Goal: Task Accomplishment & Management: Complete application form

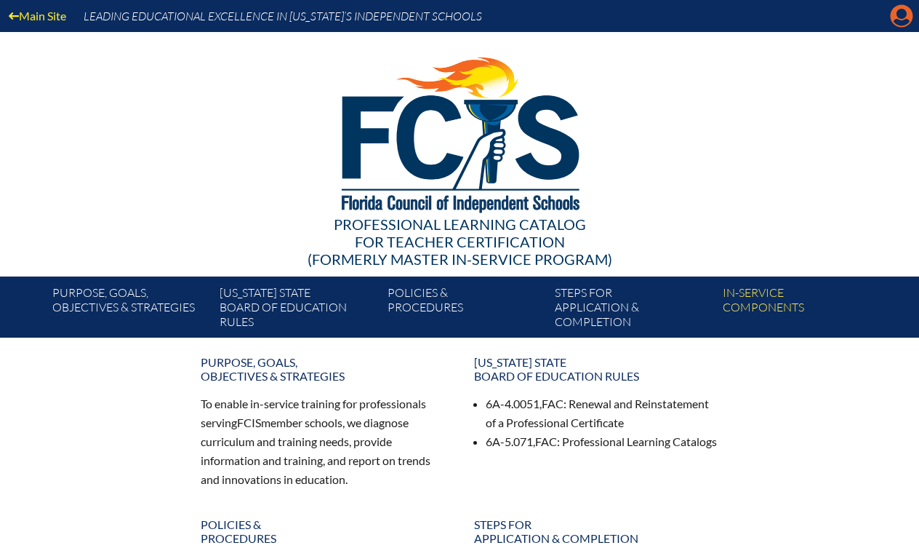
click at [892, 17] on icon at bounding box center [902, 16] width 23 height 23
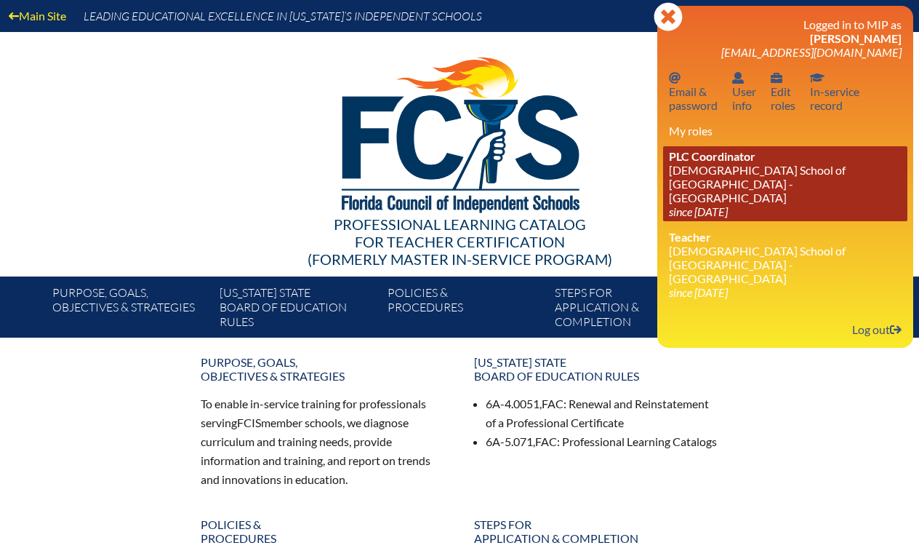
click at [699, 177] on link "PLC Coordinator Episcopal School of Jacksonville - St. Mark’s Campus since 2020…" at bounding box center [785, 183] width 244 height 75
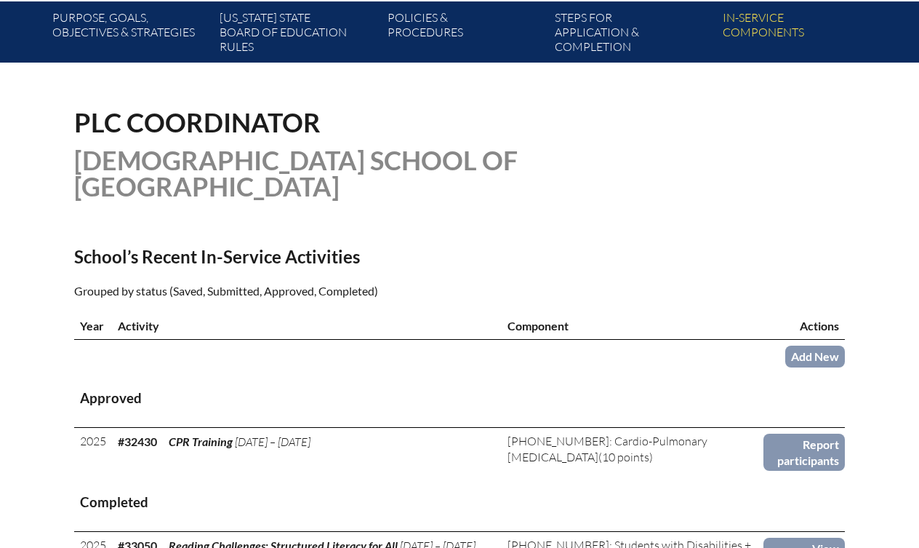
scroll to position [276, 0]
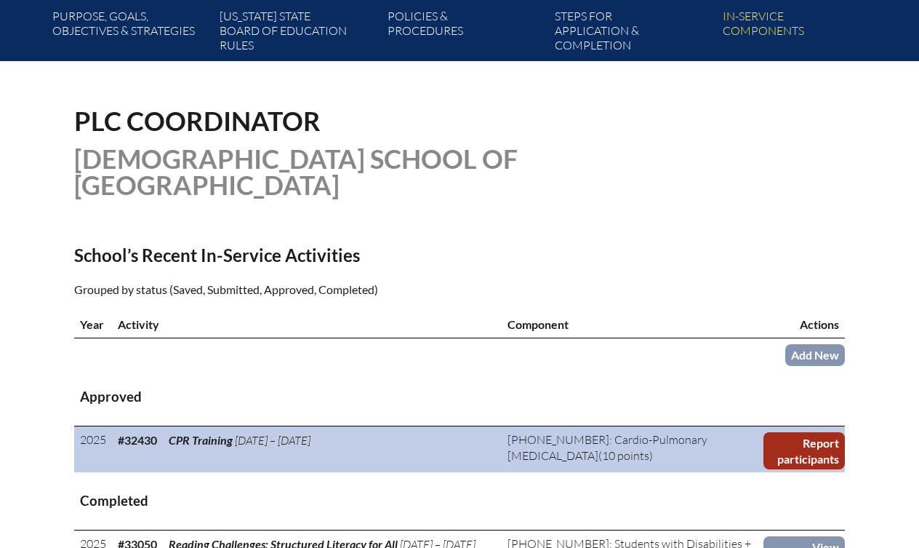
click at [786, 442] on link "Report participants" at bounding box center [804, 450] width 81 height 37
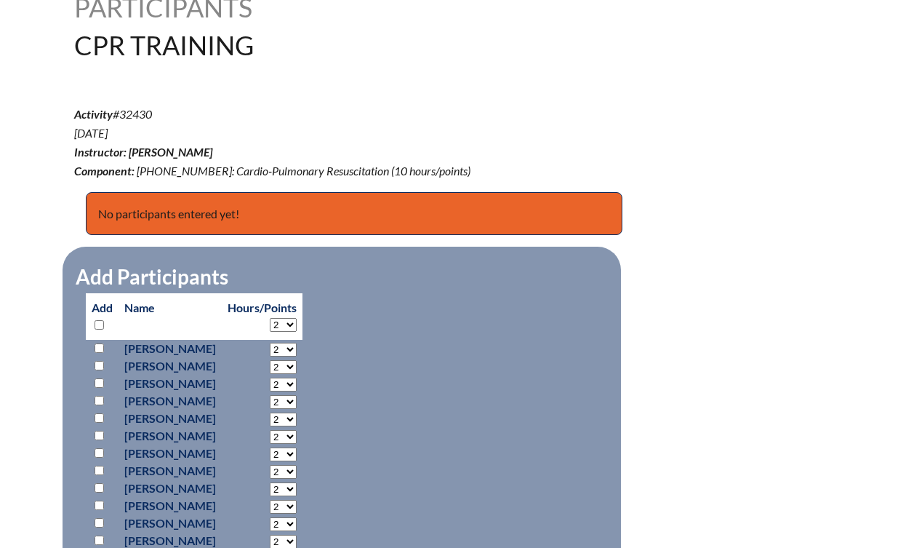
scroll to position [454, 0]
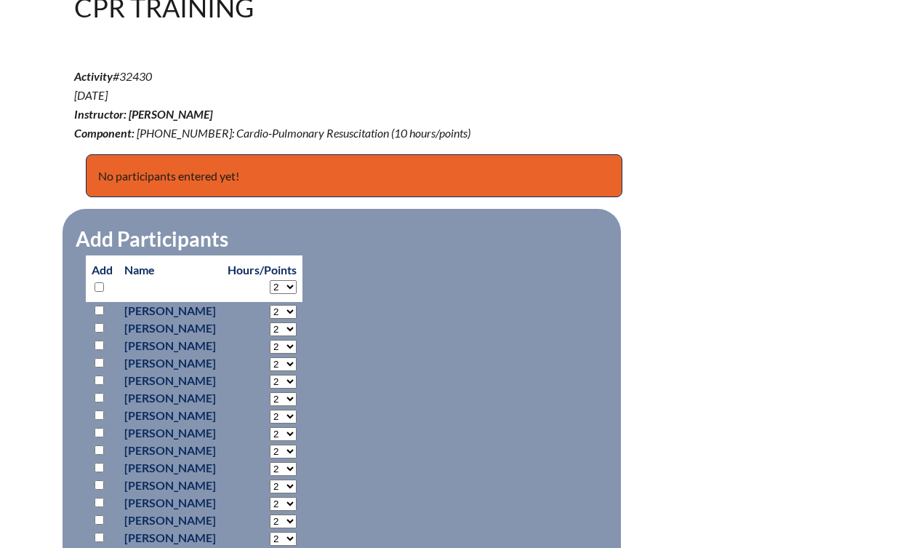
select select "6"
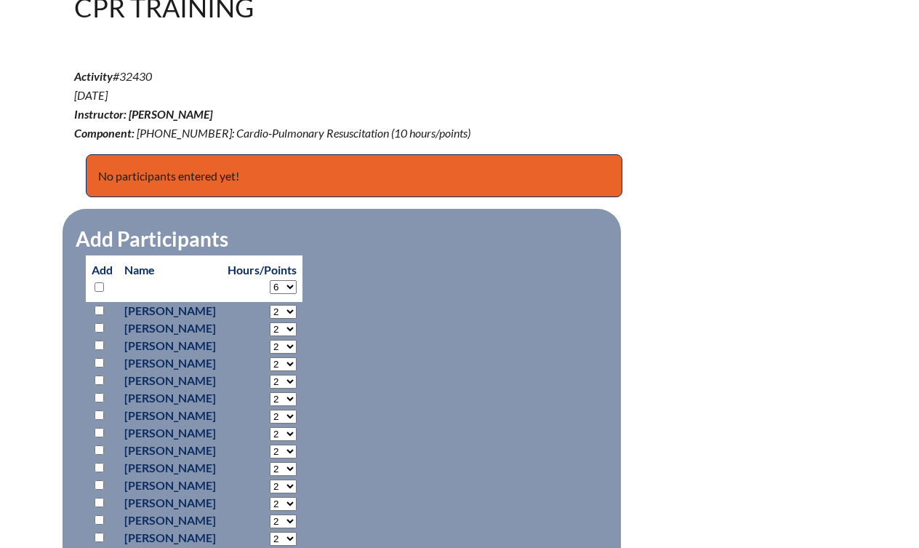
select select "6"
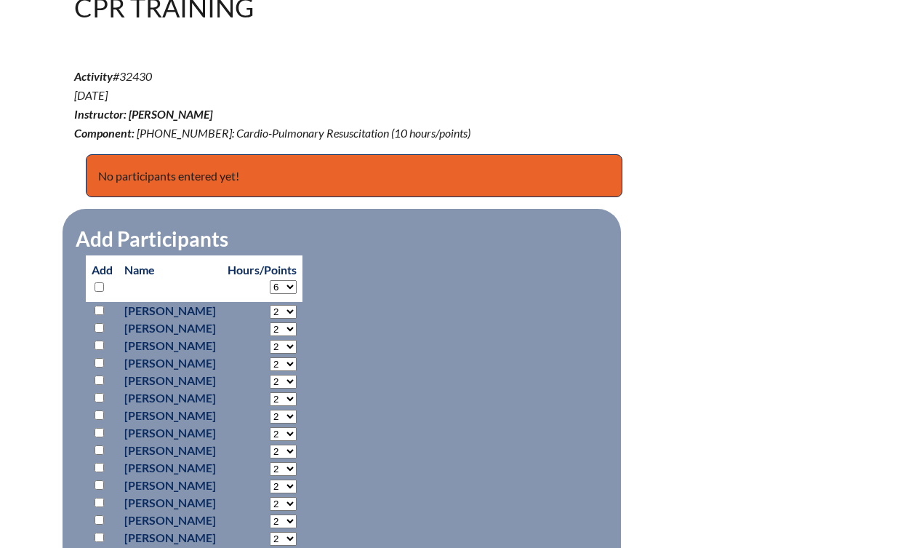
select select "6"
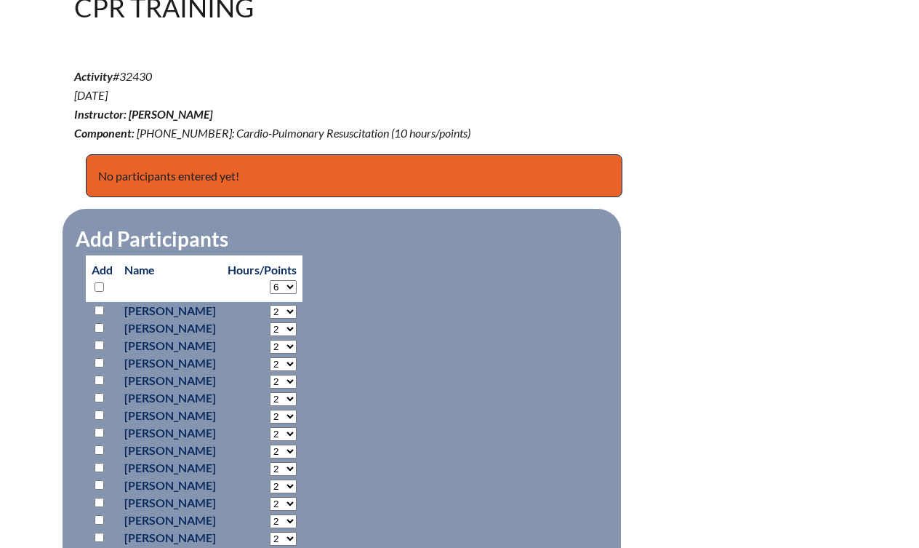
select select "6"
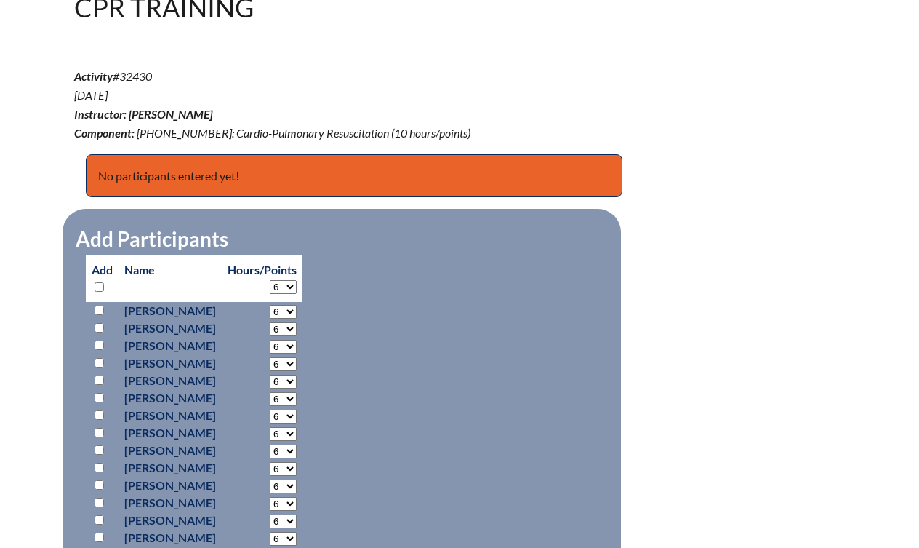
select select "6"
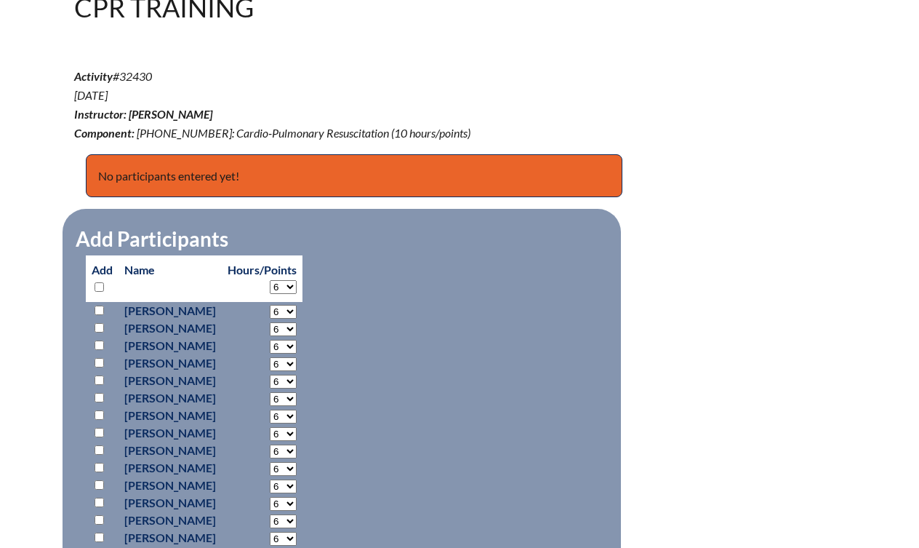
select select "6"
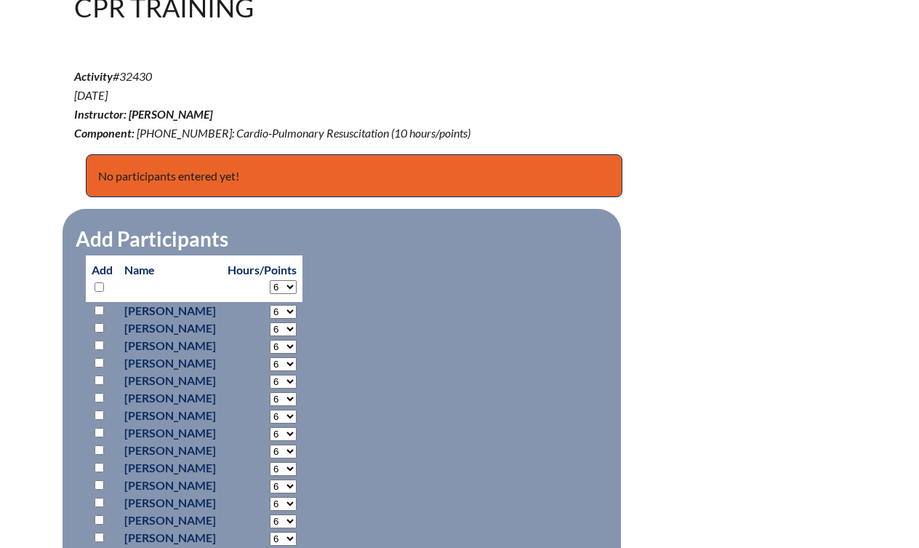
select select "6"
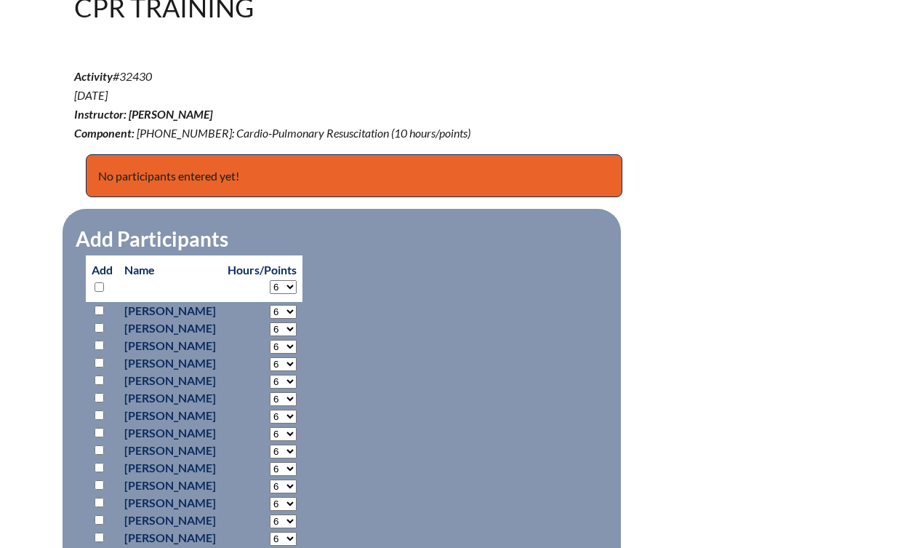
select select "6"
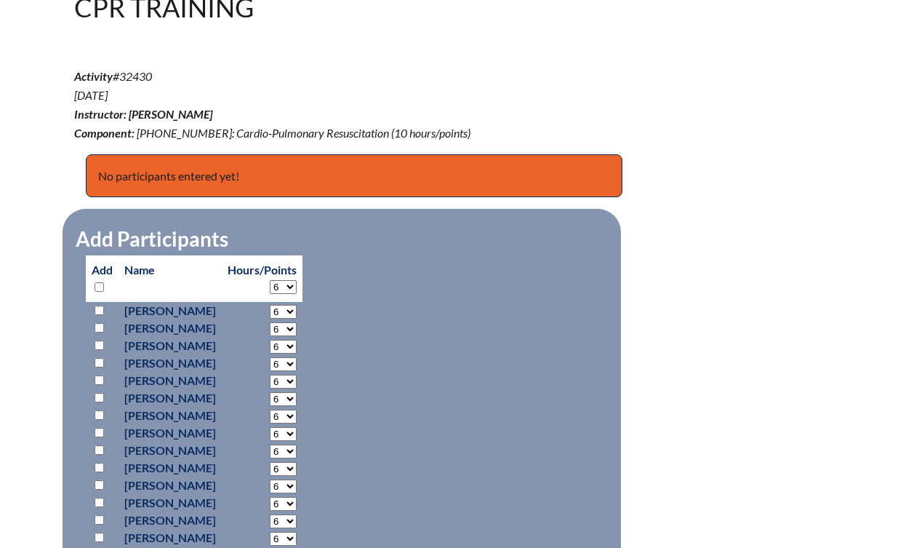
select select "6"
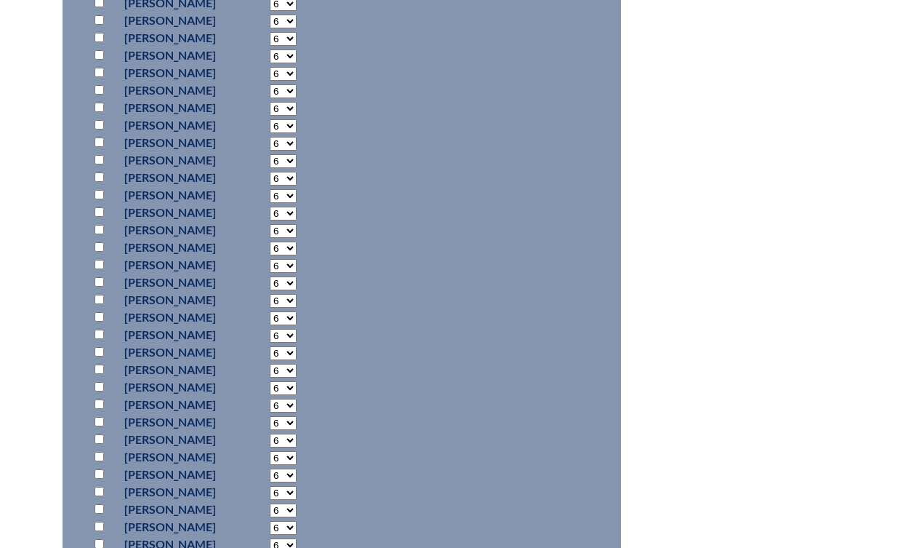
scroll to position [851, 0]
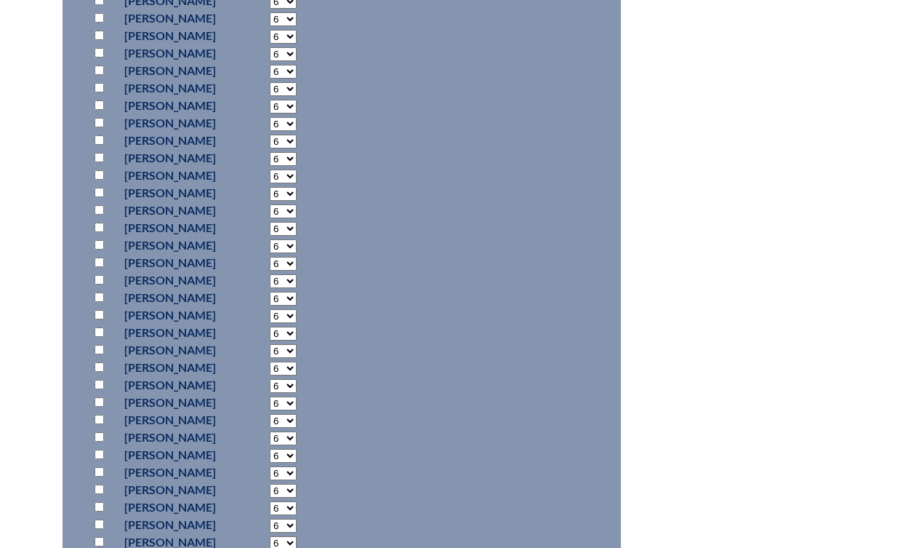
click at [97, 459] on input "checkbox" at bounding box center [99, 453] width 9 height 9
checkbox input "true"
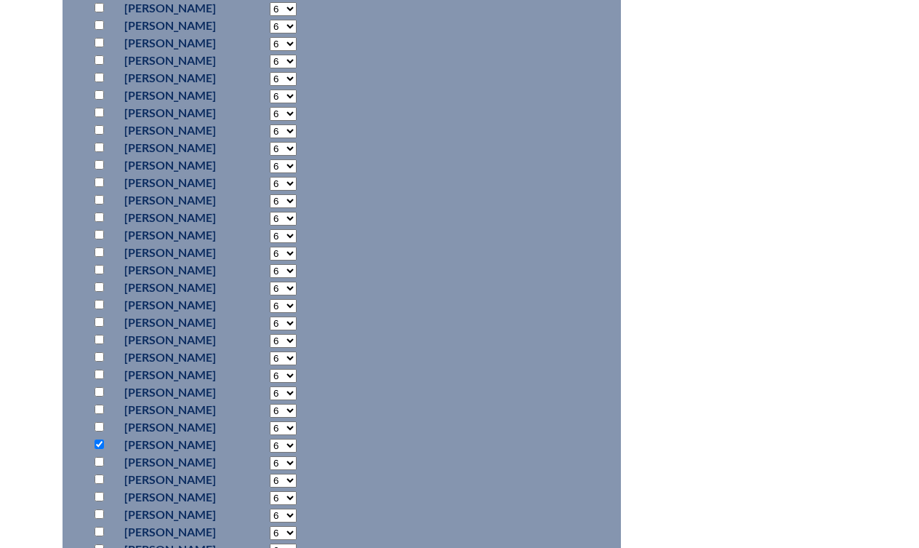
scroll to position [862, 0]
click at [97, 81] on input "checkbox" at bounding box center [99, 76] width 9 height 9
checkbox input "true"
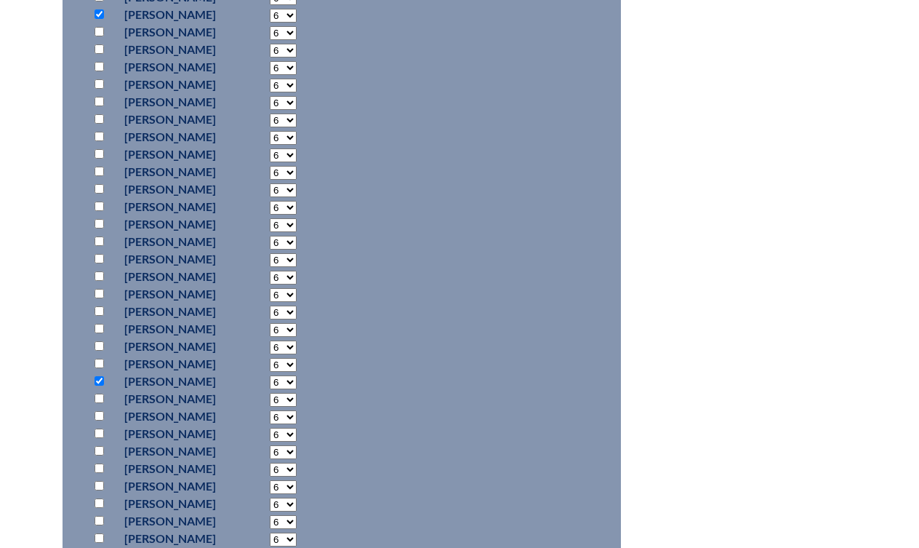
scroll to position [931, 0]
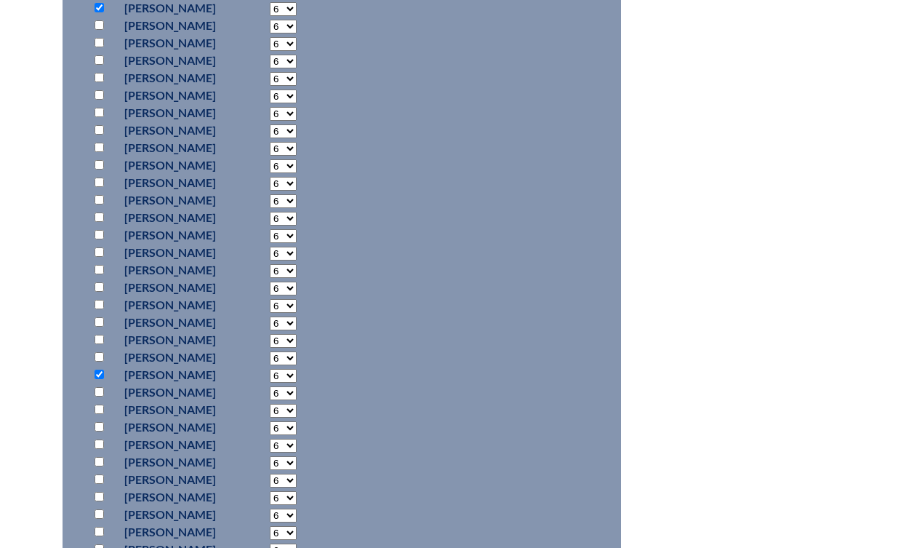
click at [95, 484] on input "checkbox" at bounding box center [99, 478] width 9 height 9
checkbox input "true"
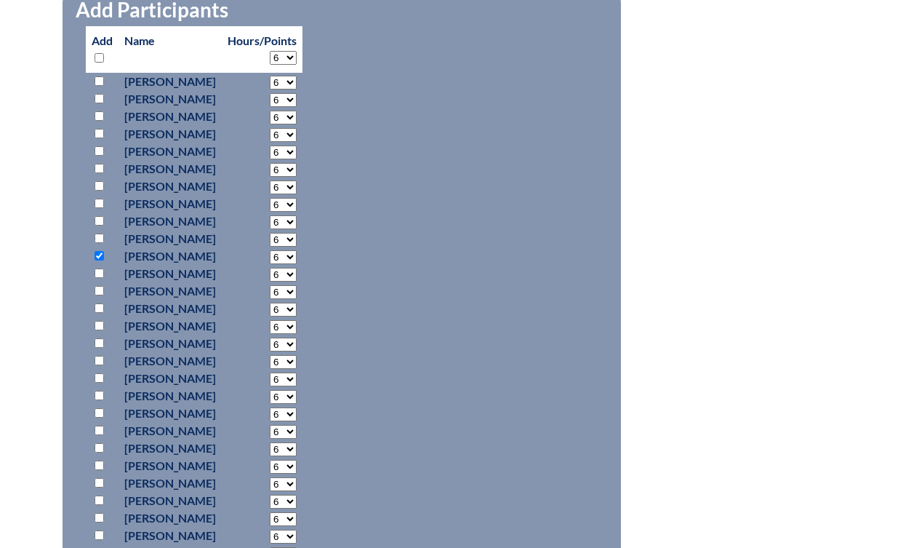
scroll to position [669, 0]
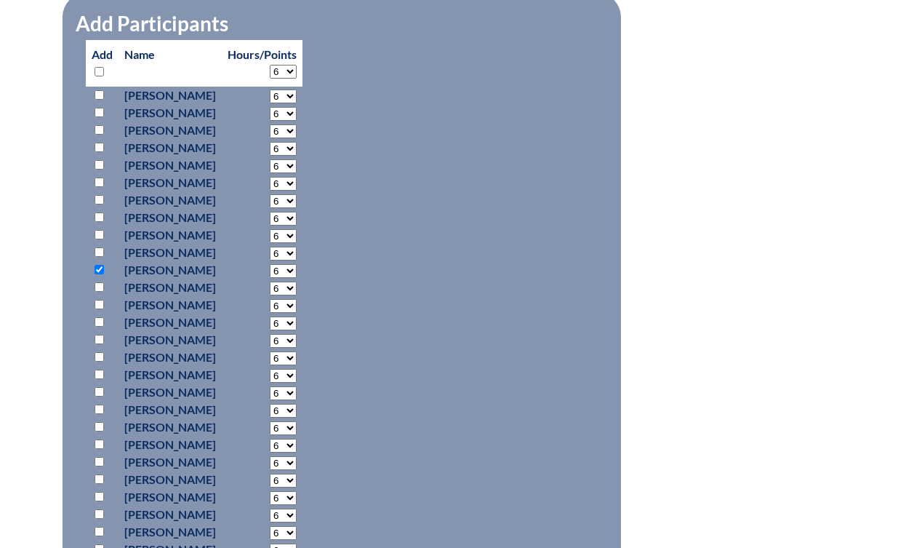
click at [96, 164] on input "checkbox" at bounding box center [99, 164] width 9 height 9
checkbox input "true"
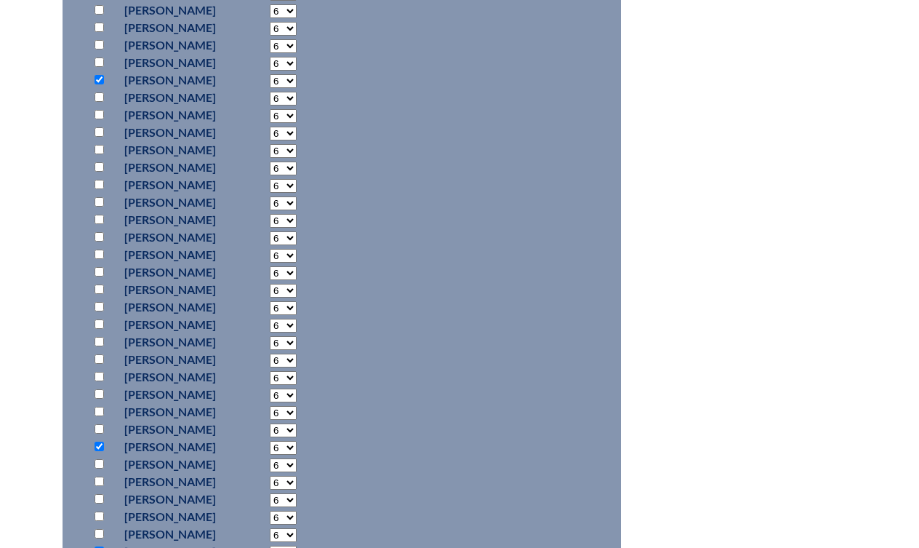
scroll to position [844, 0]
click at [97, 187] on input "checkbox" at bounding box center [99, 181] width 9 height 9
checkbox input "true"
click at [97, 501] on input "checkbox" at bounding box center [99, 496] width 9 height 9
checkbox input "true"
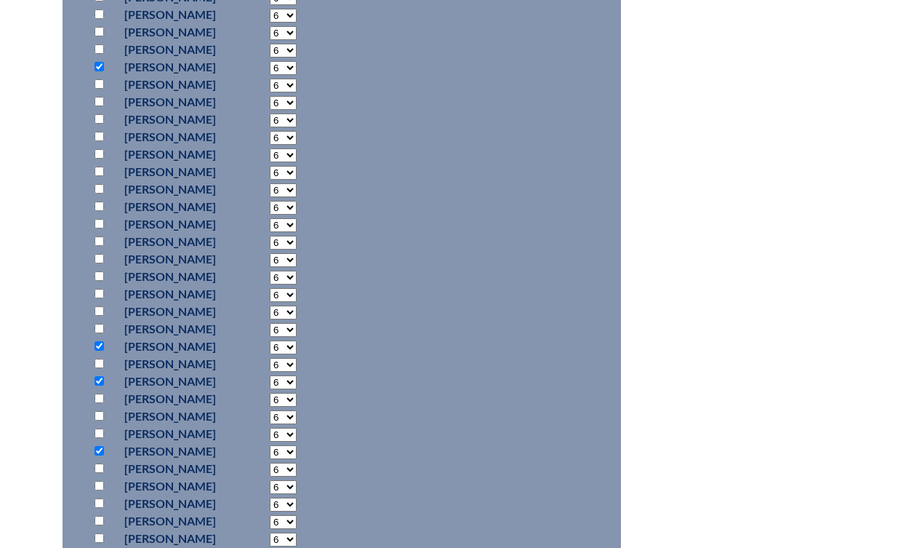
scroll to position [962, 0]
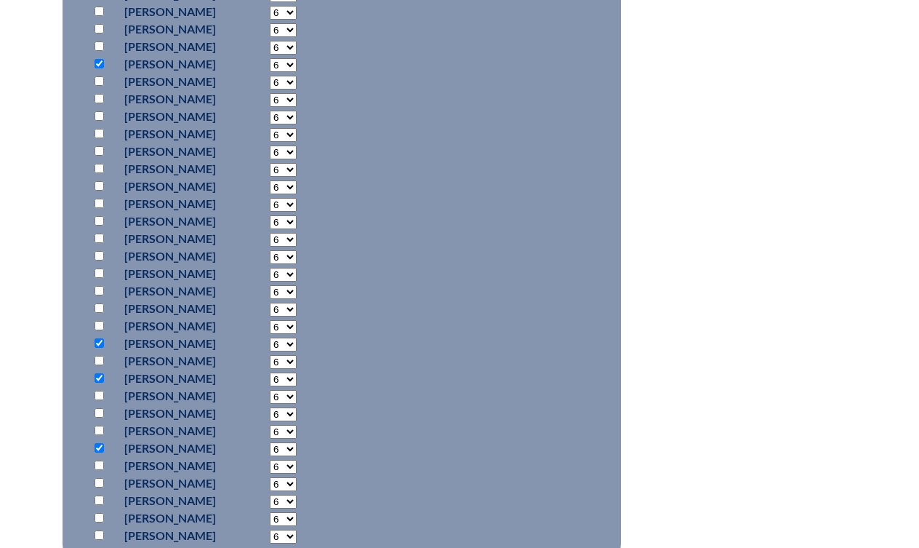
click at [97, 156] on input "checkbox" at bounding box center [99, 150] width 9 height 9
checkbox input "true"
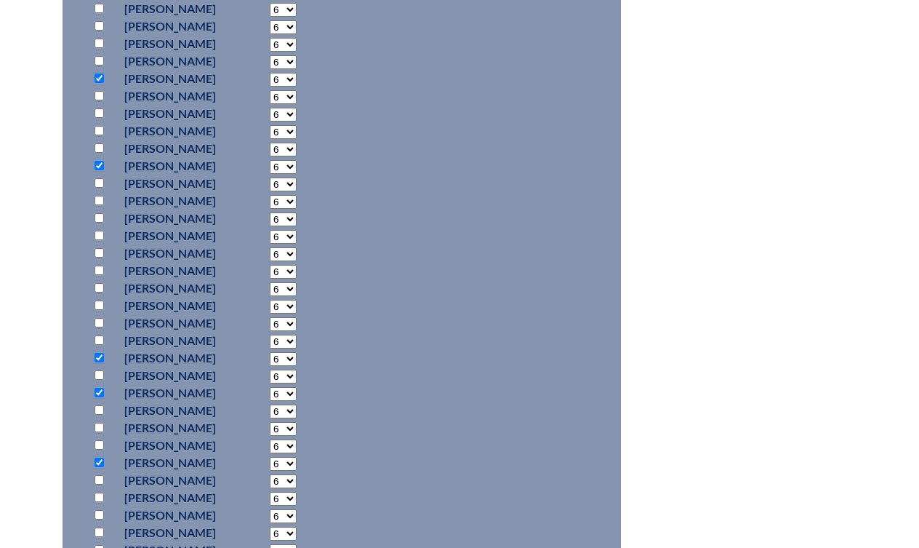
click at [96, 13] on input "checkbox" at bounding box center [99, 8] width 9 height 9
checkbox input "true"
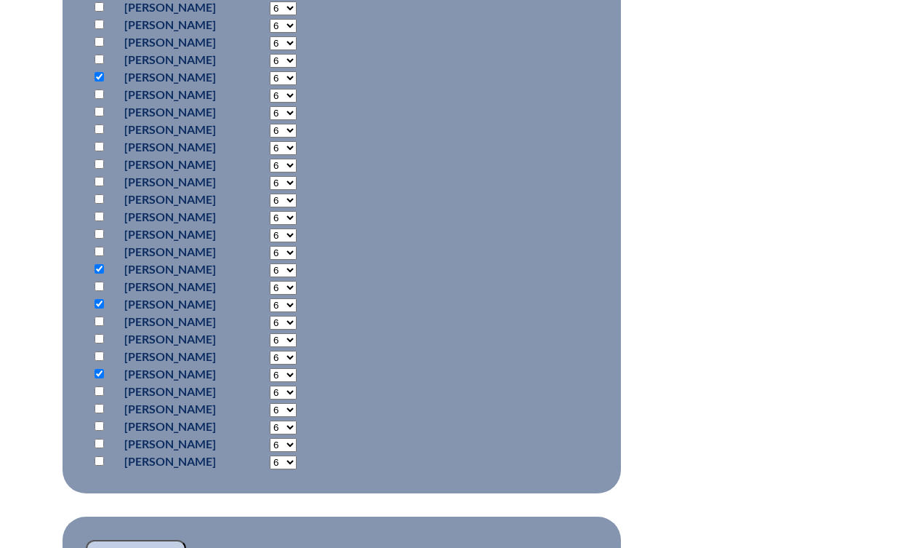
scroll to position [1031, 0]
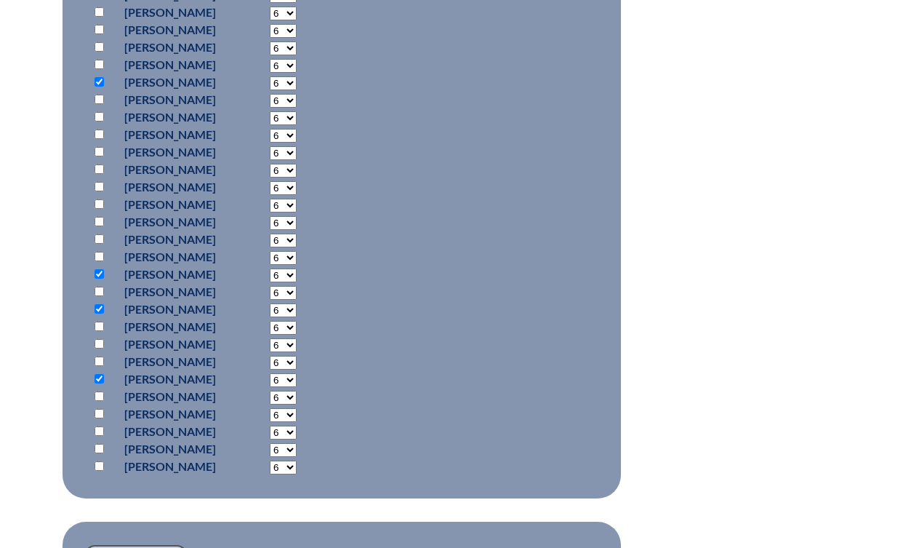
click at [98, 366] on input "checkbox" at bounding box center [99, 360] width 9 height 9
checkbox input "true"
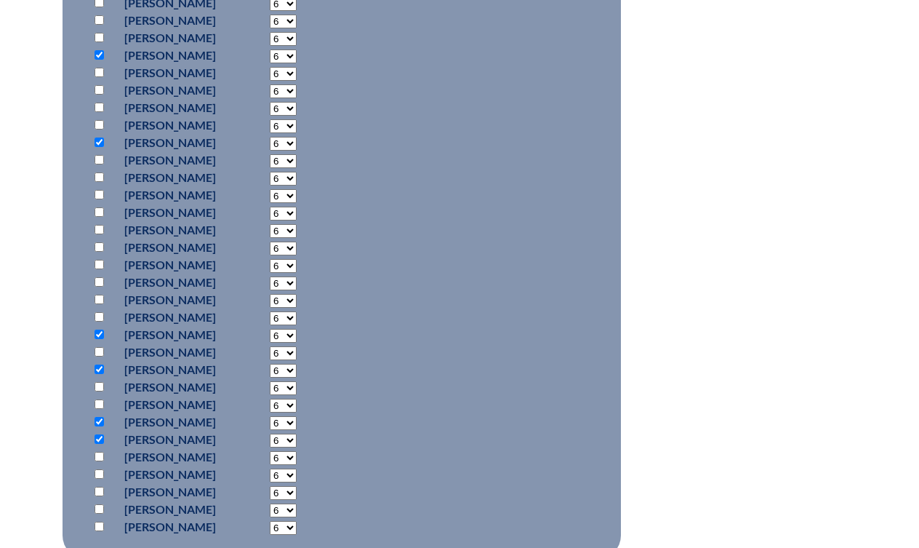
scroll to position [967, 0]
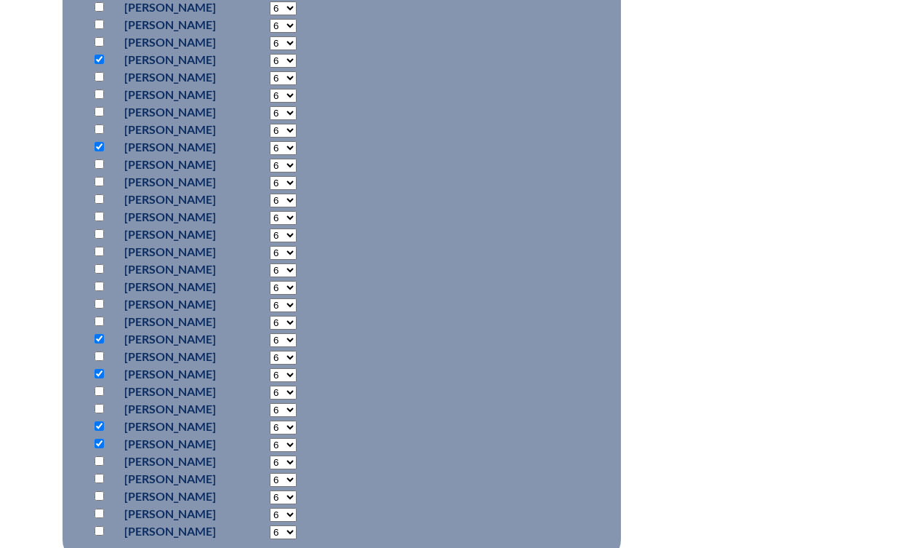
click at [95, 239] on input "checkbox" at bounding box center [99, 233] width 9 height 9
checkbox input "true"
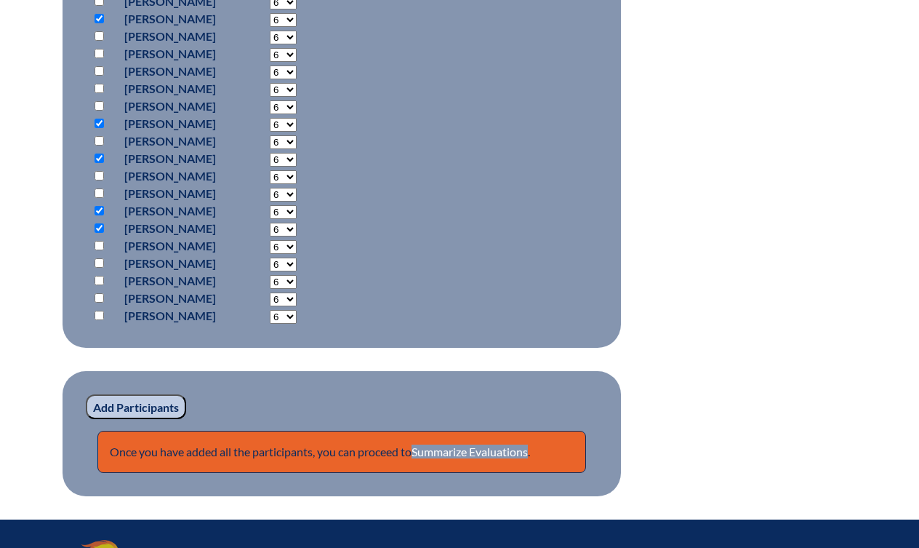
scroll to position [1234, 0]
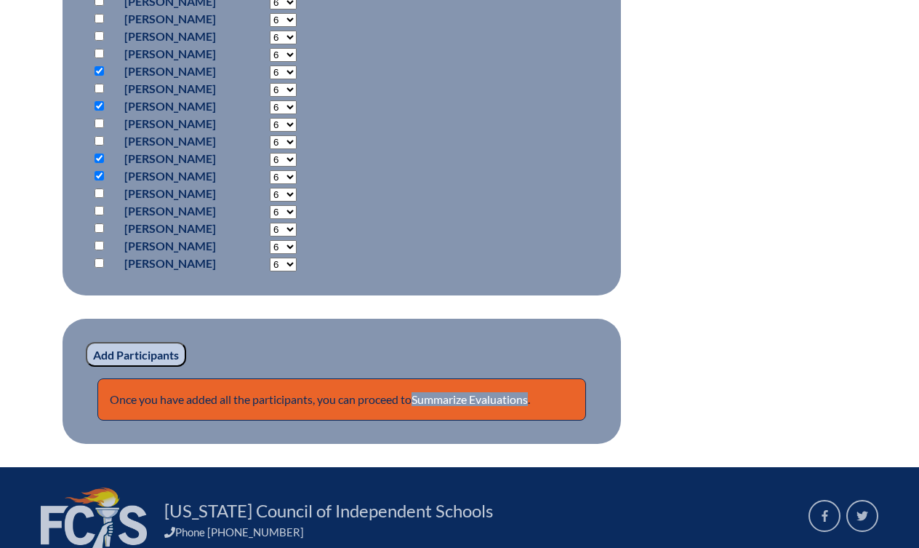
click at [138, 367] on input "Add Participants" at bounding box center [136, 354] width 100 height 25
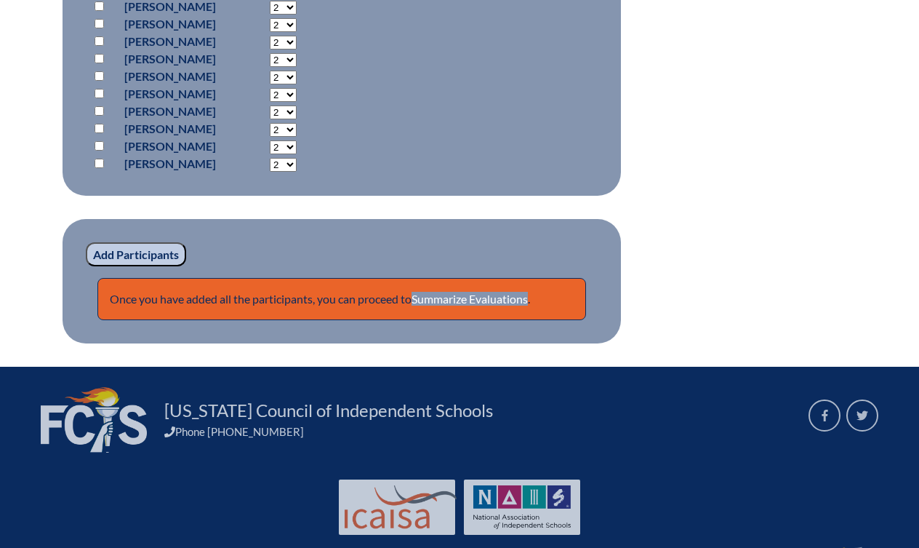
scroll to position [1471, 0]
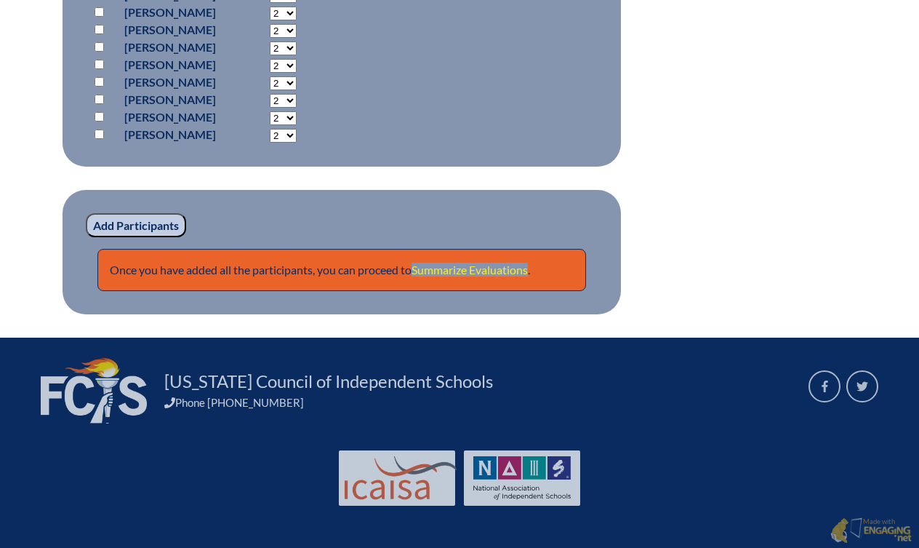
click at [500, 276] on link "Summarize Evaluations" at bounding box center [470, 270] width 116 height 14
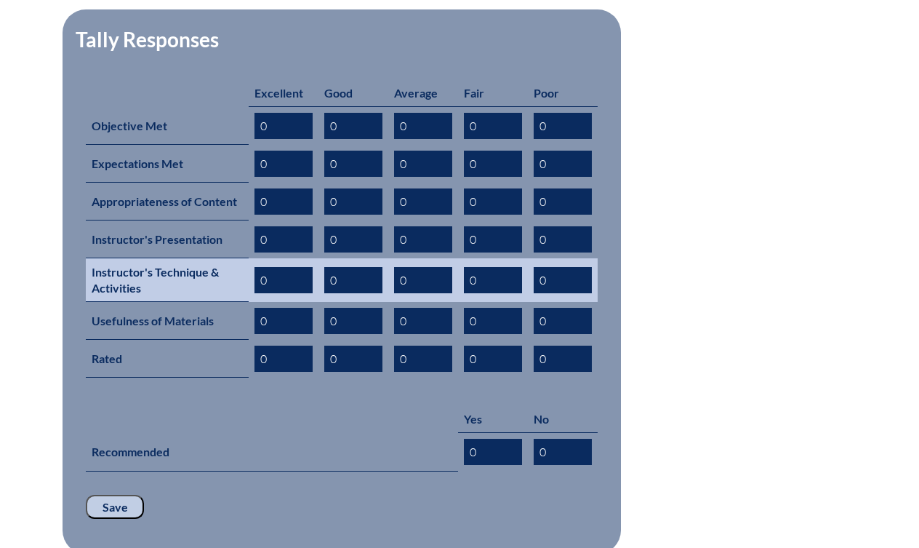
scroll to position [587, 0]
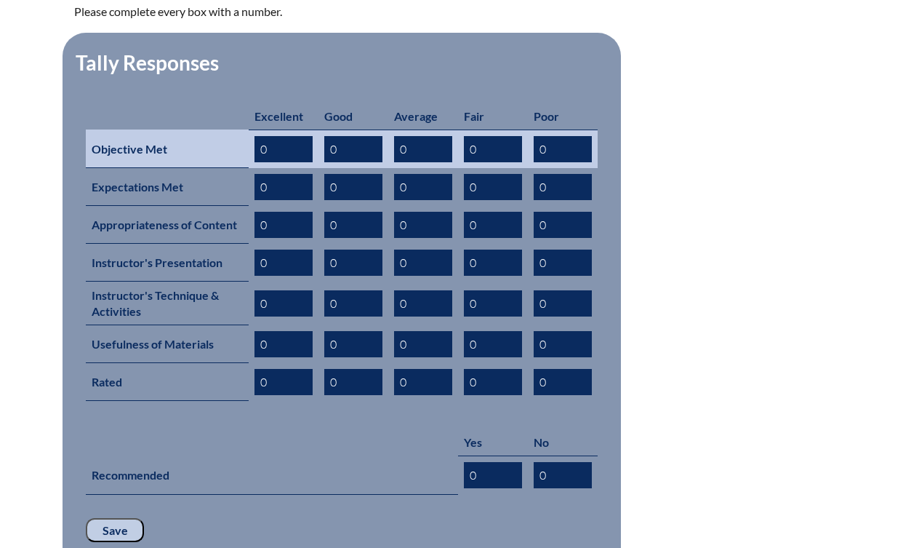
drag, startPoint x: 281, startPoint y: 119, endPoint x: 233, endPoint y: 116, distance: 48.8
click at [238, 129] on tr "Objective Met 0 0 0 0 0" at bounding box center [342, 148] width 512 height 39
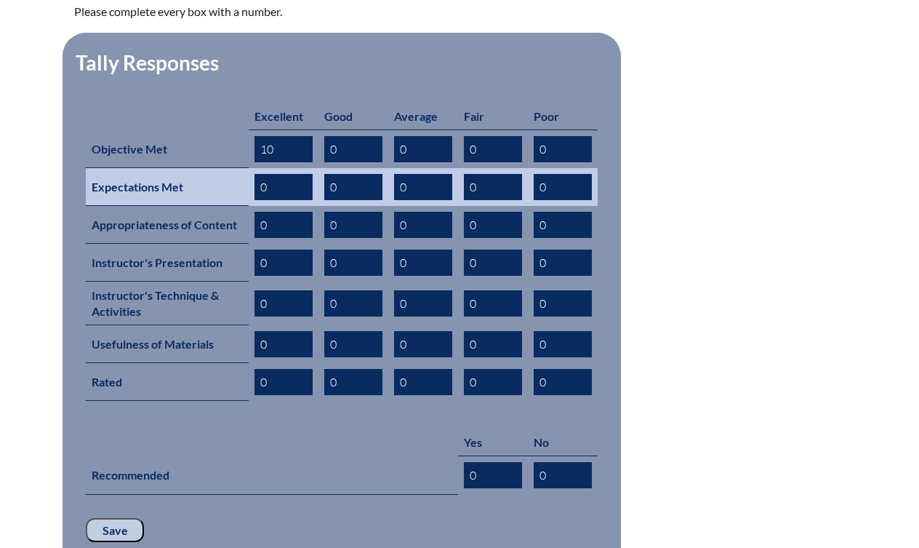
type input "10"
click at [263, 174] on input "0" at bounding box center [284, 187] width 58 height 26
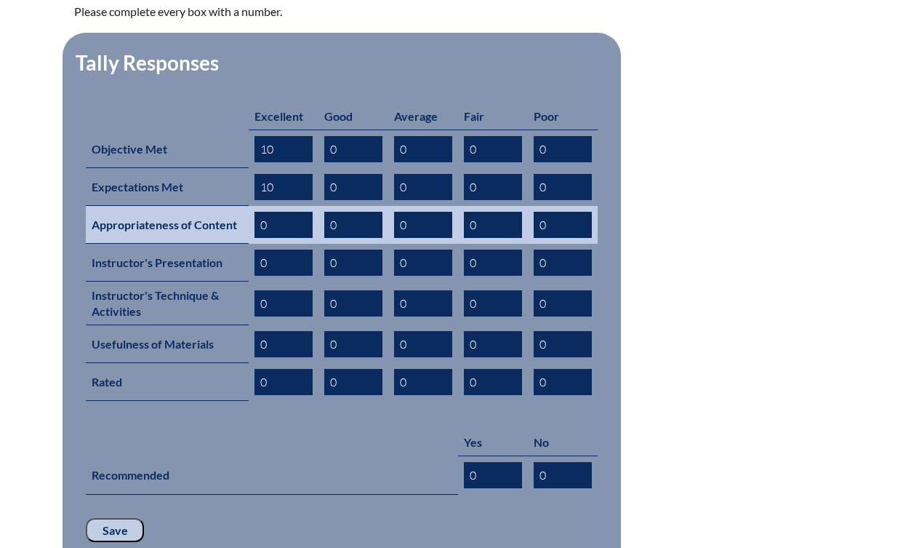
type input "10"
click at [260, 212] on input "0" at bounding box center [284, 225] width 58 height 26
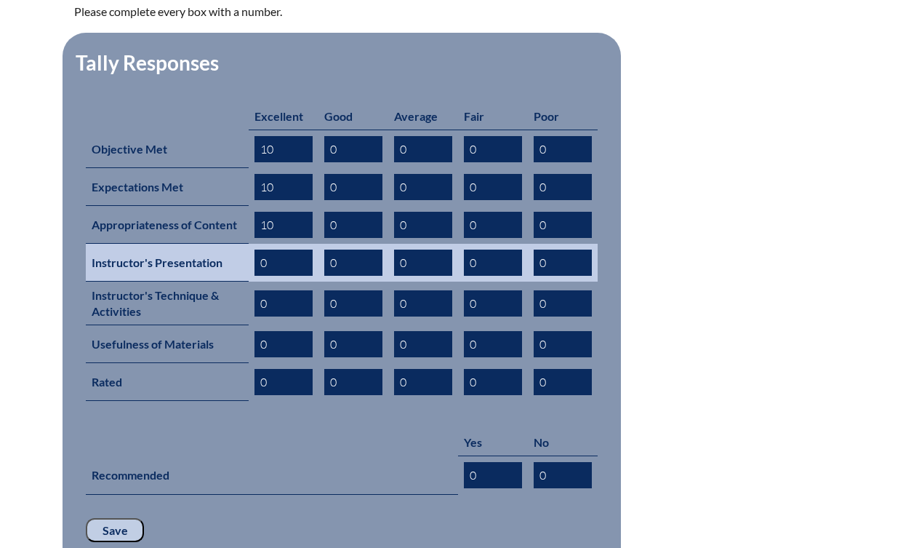
type input "10"
click at [260, 249] on input "0" at bounding box center [284, 262] width 58 height 26
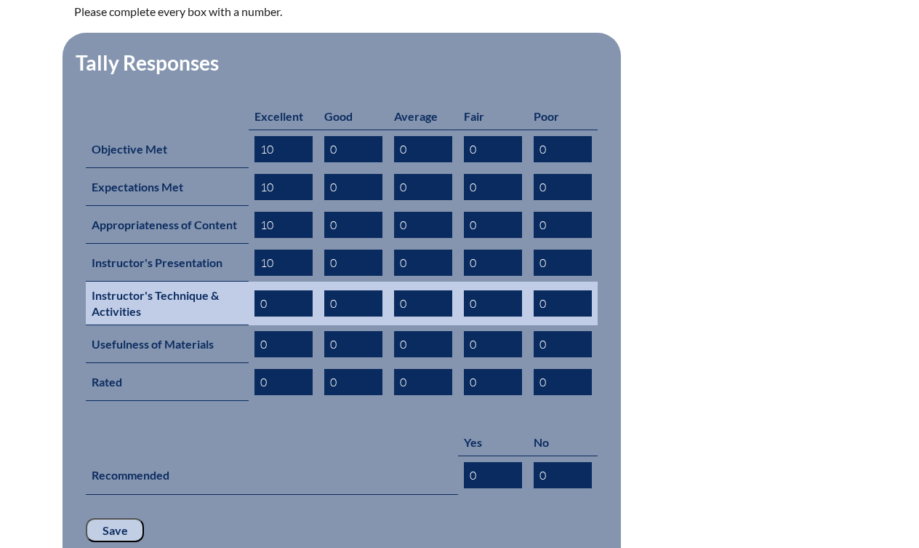
type input "10"
click at [262, 290] on input "0" at bounding box center [284, 303] width 58 height 26
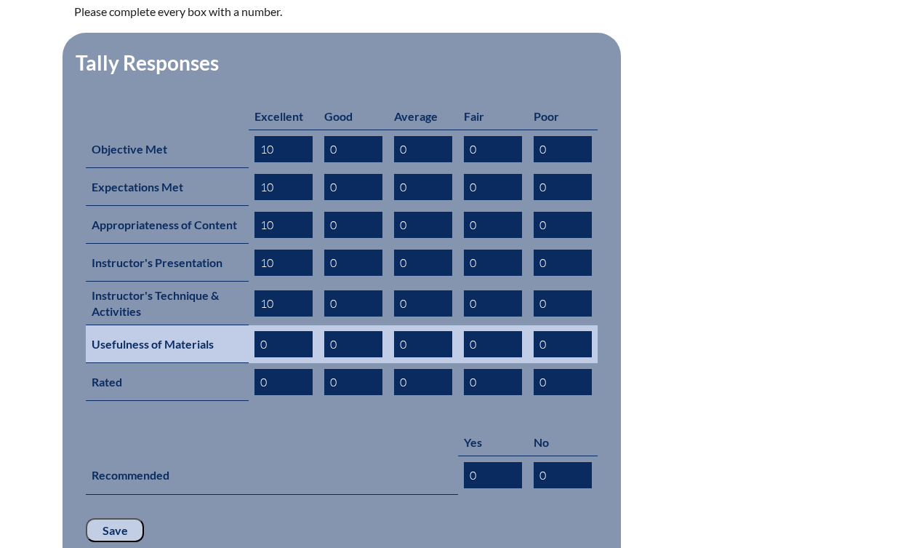
type input "10"
click at [260, 331] on input "0" at bounding box center [284, 344] width 58 height 26
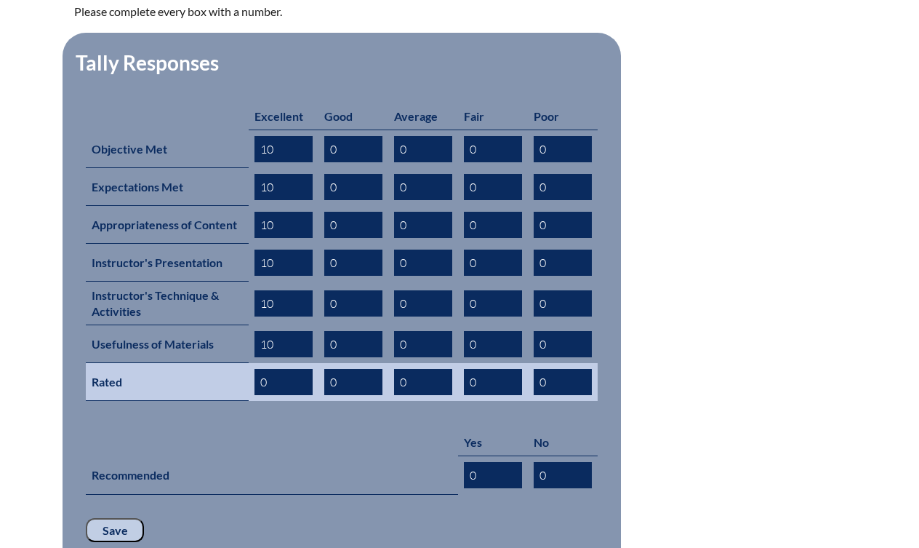
type input "10"
click at [259, 369] on input "0" at bounding box center [284, 382] width 58 height 26
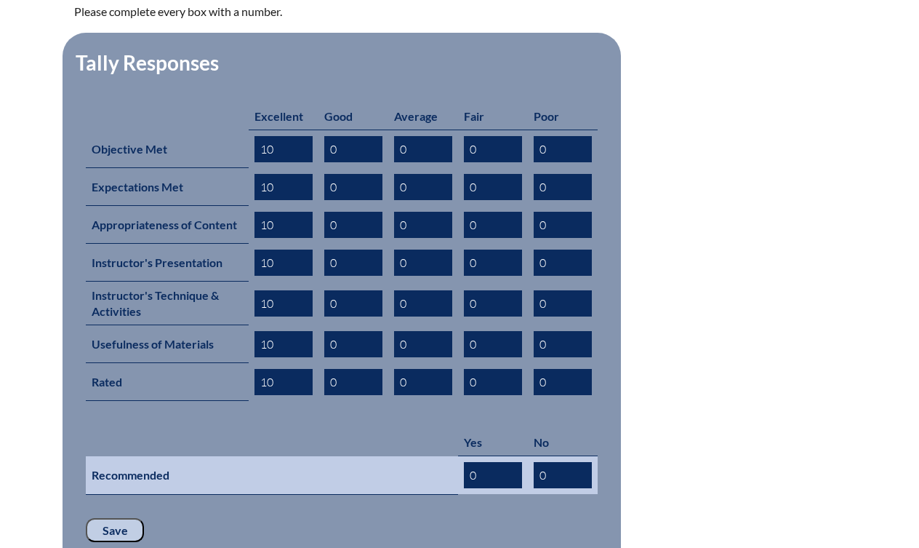
type input "10"
click at [470, 465] on input "0" at bounding box center [493, 475] width 58 height 26
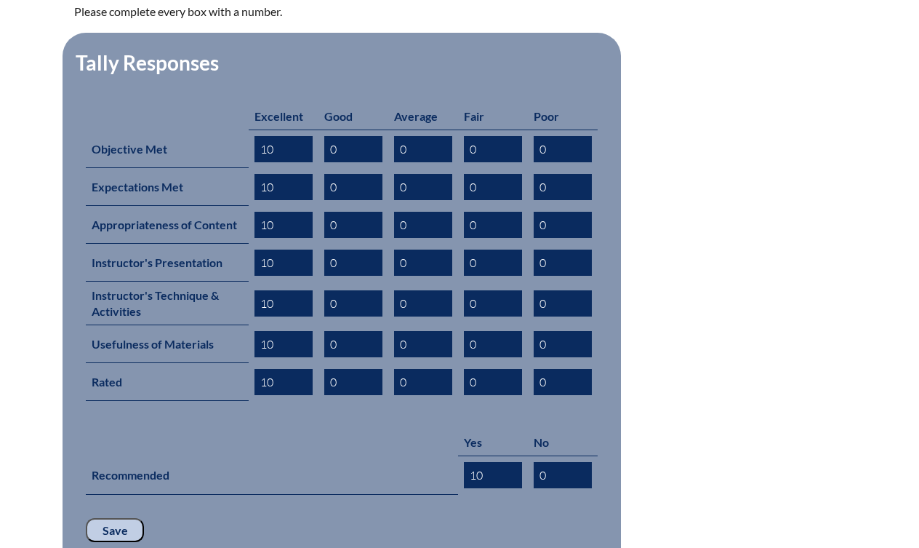
type input "10"
click at [105, 527] on input "Save" at bounding box center [115, 530] width 58 height 25
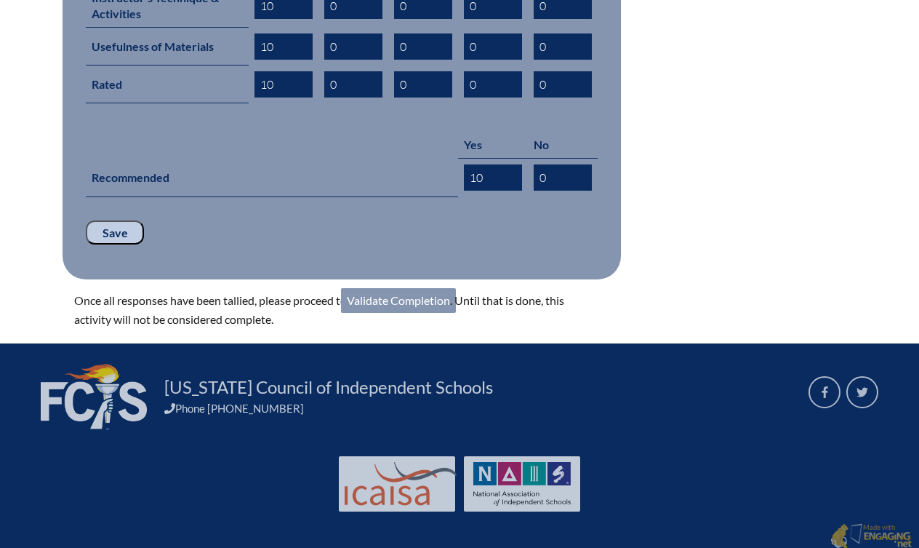
scroll to position [884, 0]
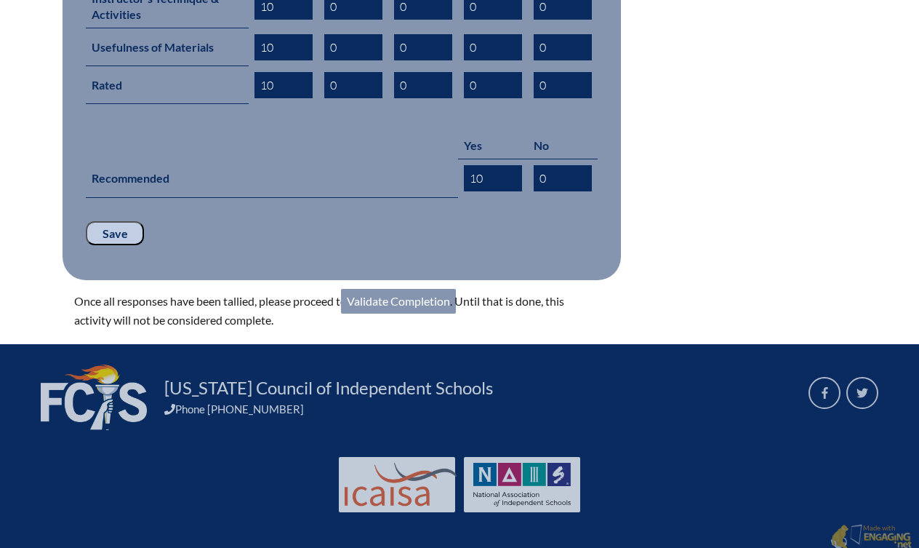
click at [403, 293] on link "Validate Completion" at bounding box center [398, 301] width 115 height 25
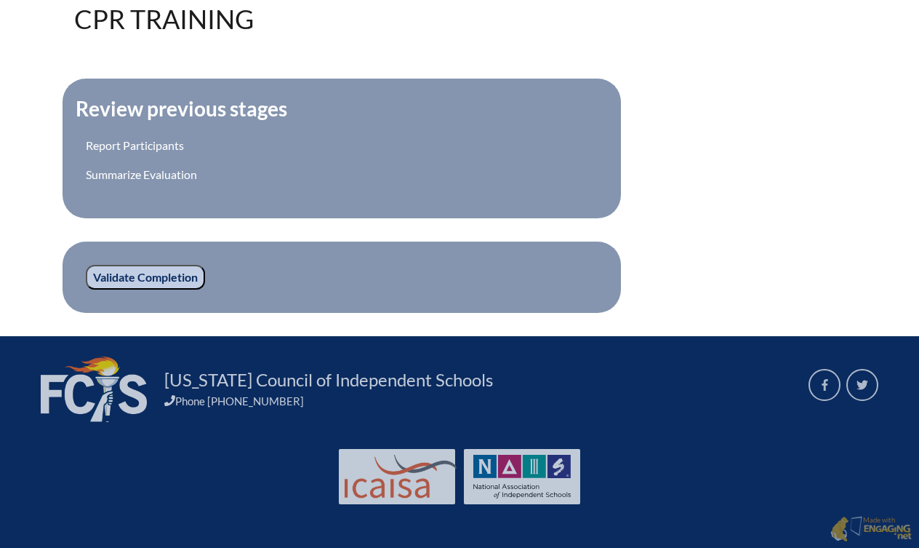
scroll to position [467, 0]
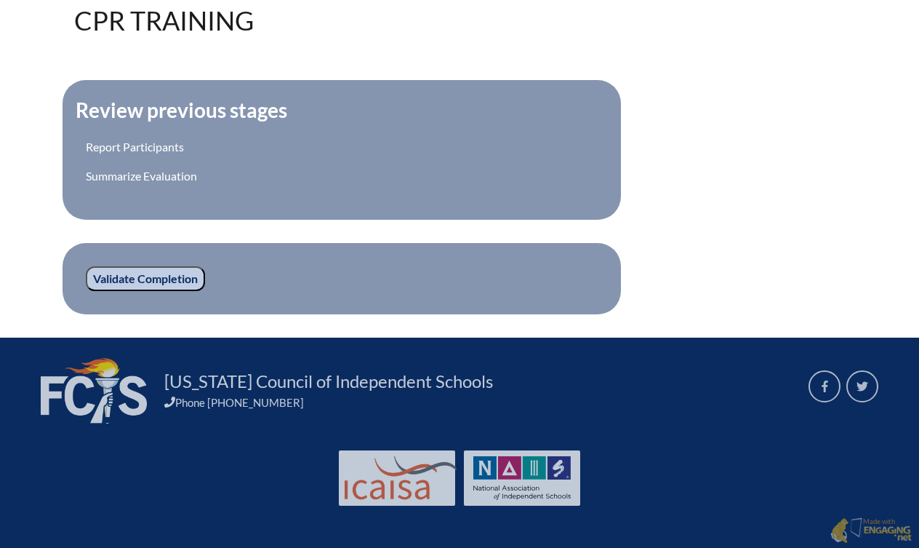
click at [181, 273] on input "Validate Completion" at bounding box center [145, 278] width 119 height 25
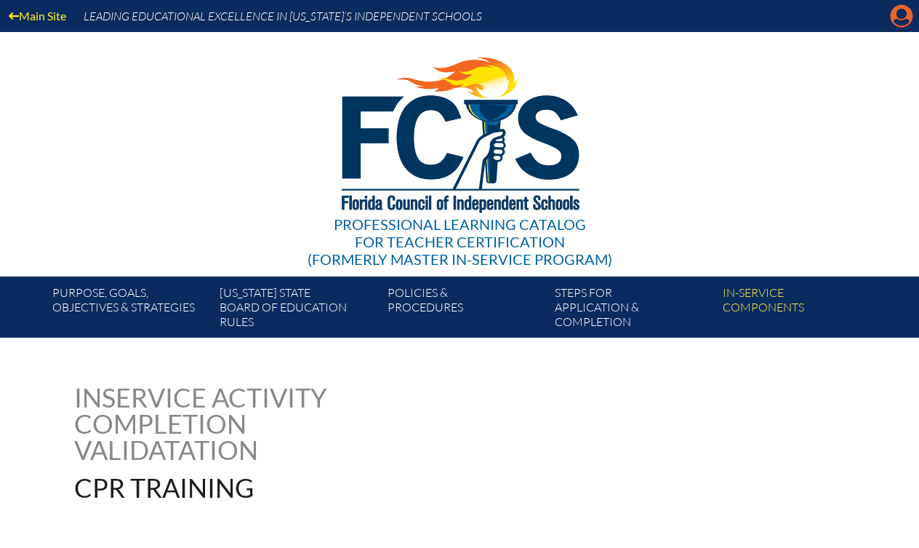
click at [903, 22] on icon "Manage account" at bounding box center [901, 15] width 23 height 23
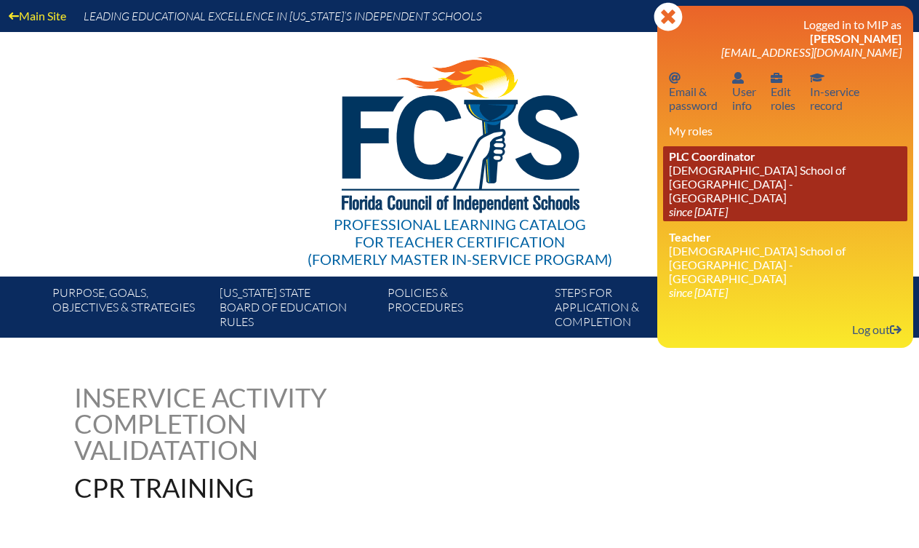
click at [710, 177] on link "PLC Coordinator Episcopal School of Jacksonville - St. Mark’s Campus since 2020…" at bounding box center [785, 183] width 244 height 75
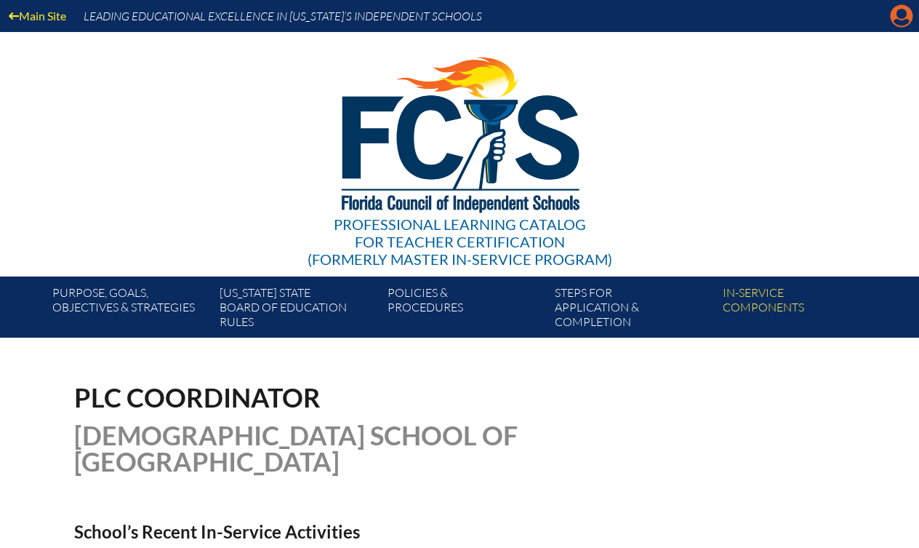
click at [905, 15] on icon "Manage account" at bounding box center [901, 15] width 23 height 23
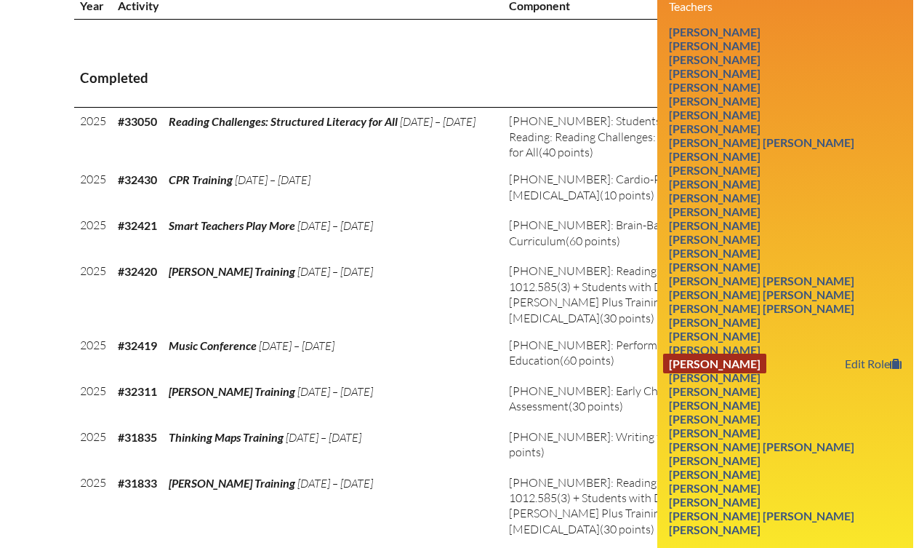
scroll to position [596, 0]
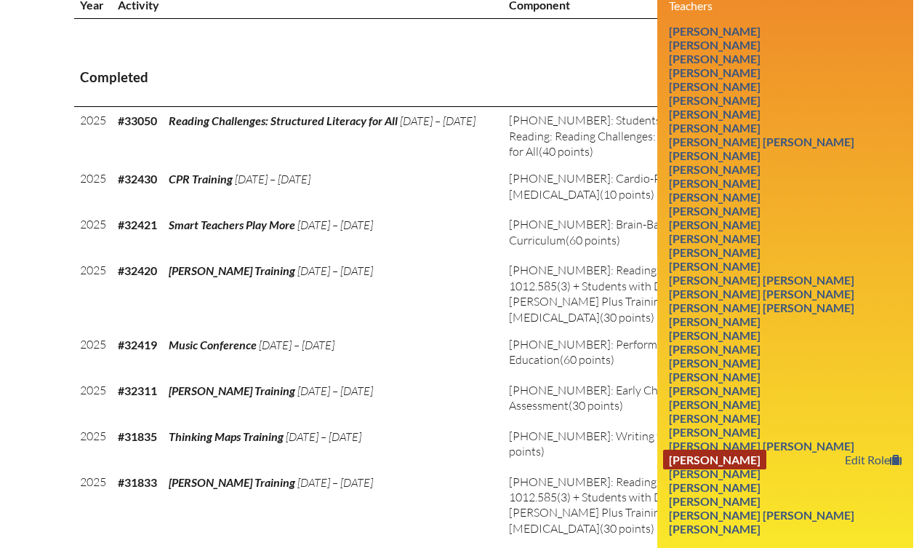
click at [718, 449] on link "Jessica Parman Pullen" at bounding box center [714, 459] width 103 height 20
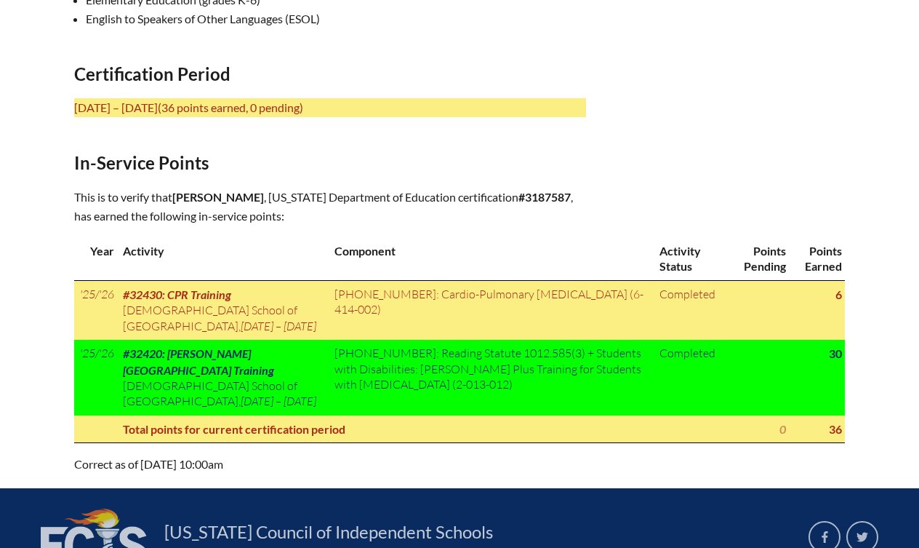
scroll to position [659, 0]
